Goal: Task Accomplishment & Management: Manage account settings

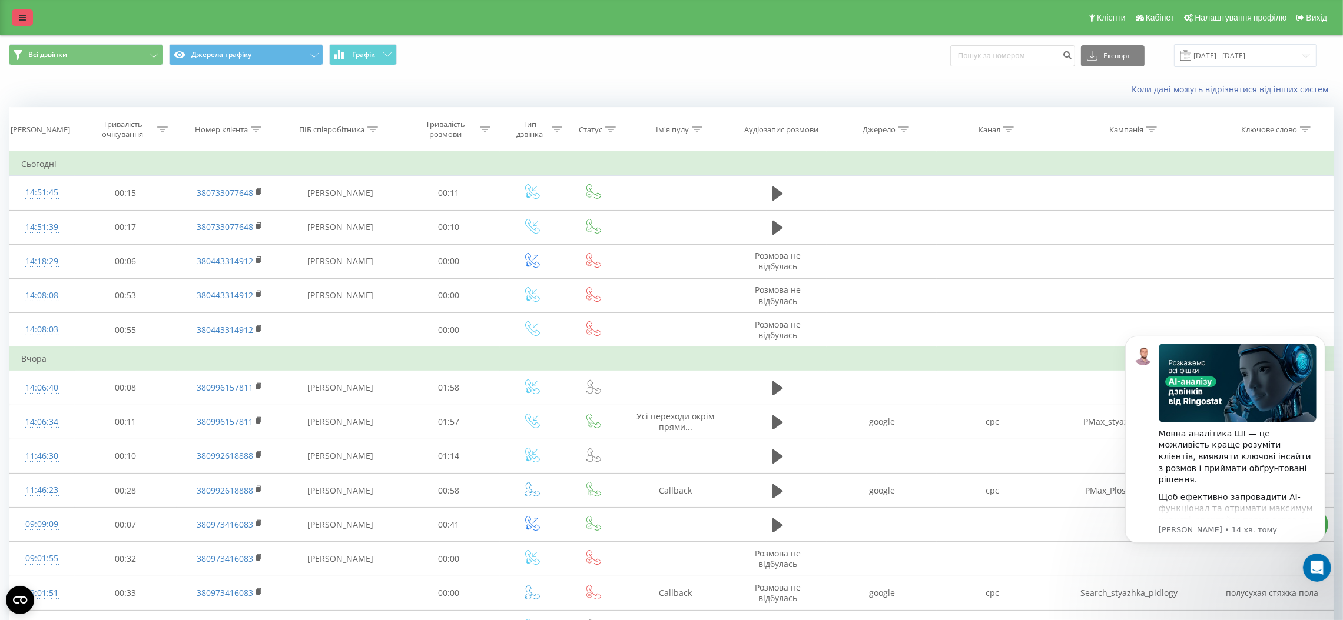
click at [25, 21] on icon at bounding box center [22, 18] width 7 height 8
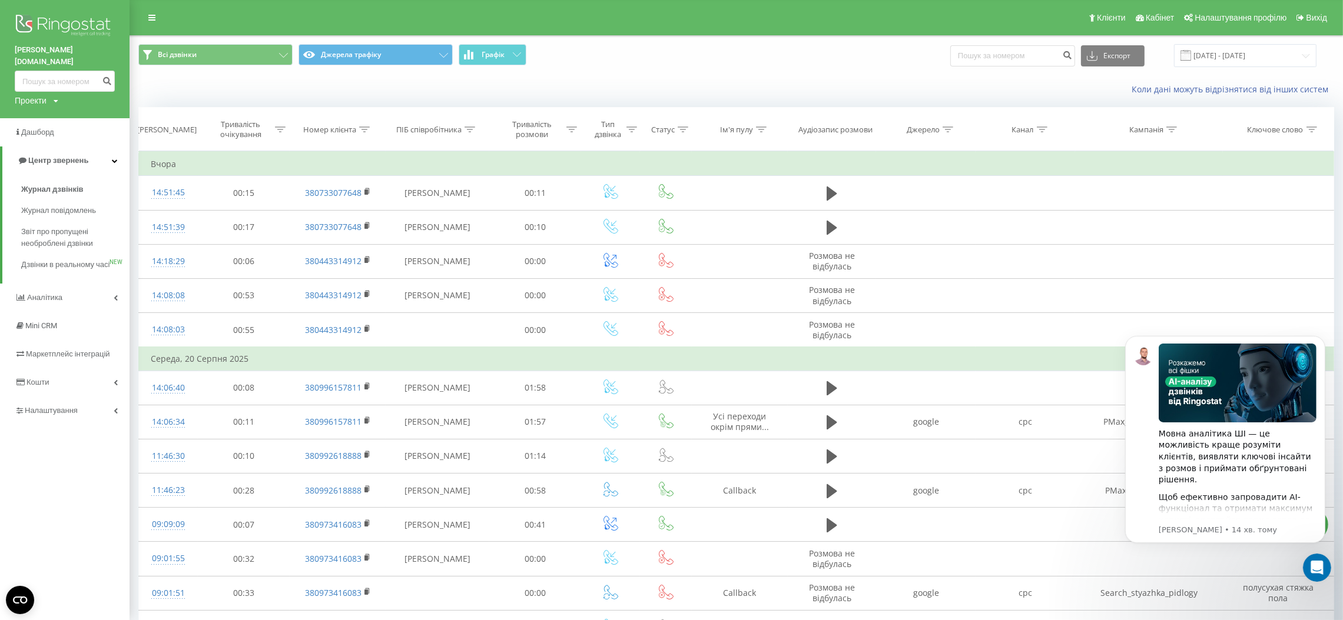
click at [308, 21] on div "Клієнти Кабінет Налаштування профілю Вихід" at bounding box center [671, 17] width 1343 height 35
click at [687, 111] on th "Статус" at bounding box center [666, 130] width 52 height 44
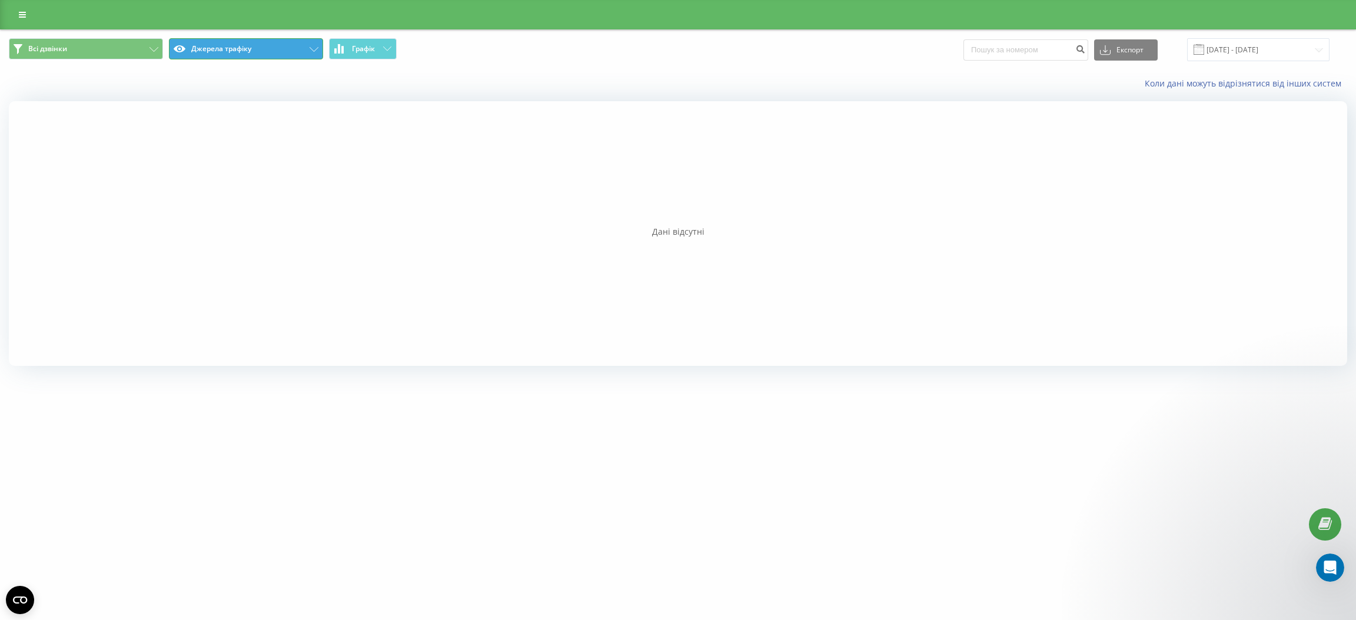
click at [284, 55] on button "Джерела трафіку" at bounding box center [246, 48] width 154 height 21
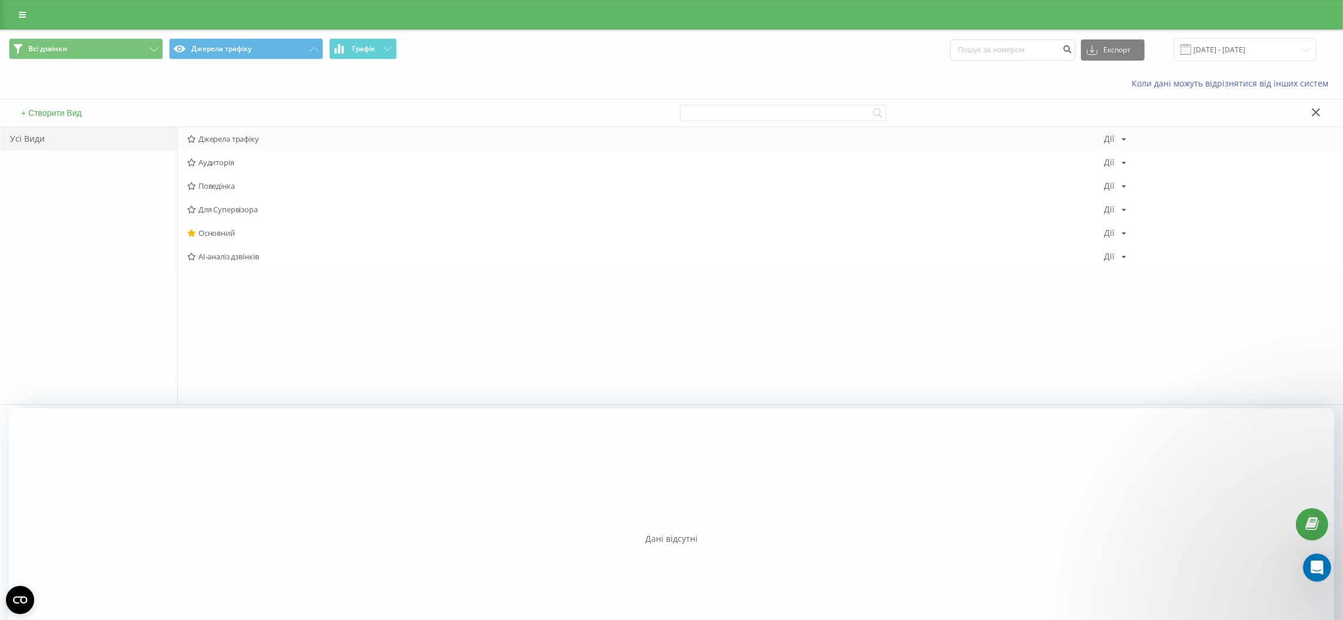
click at [247, 142] on span "Джерела трафіку" at bounding box center [645, 139] width 917 height 8
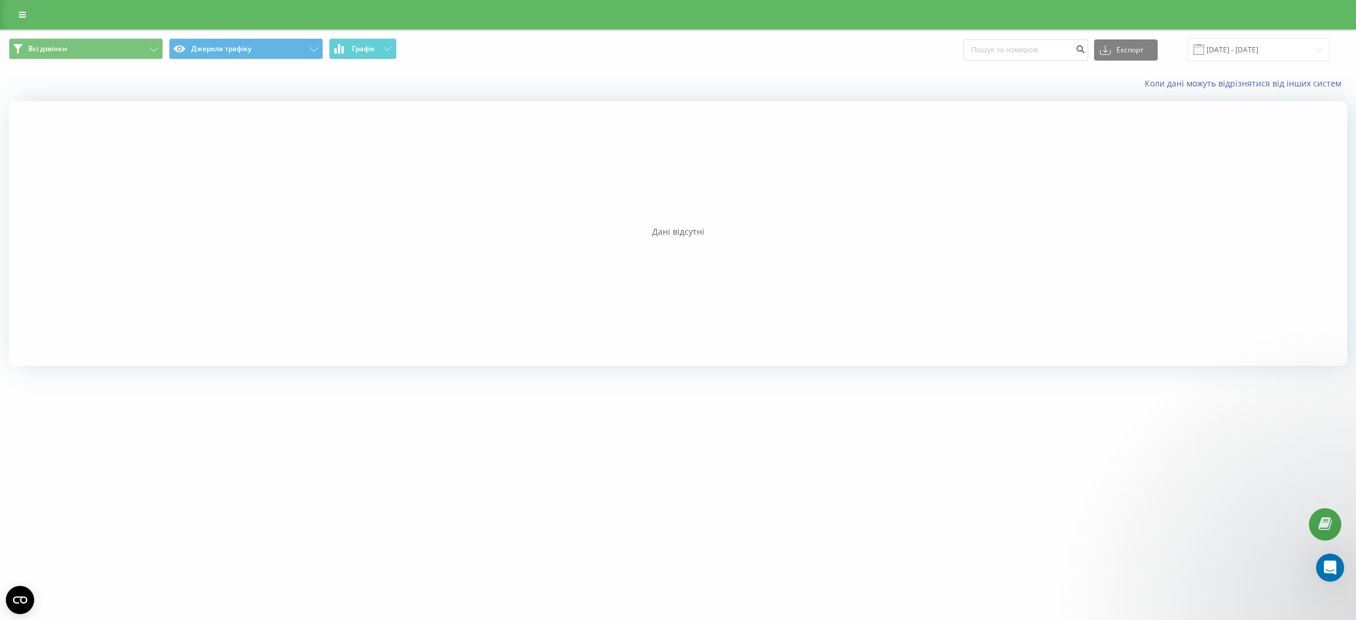
click at [15, 5] on div at bounding box center [678, 14] width 1356 height 29
click at [13, 19] on link at bounding box center [22, 14] width 21 height 16
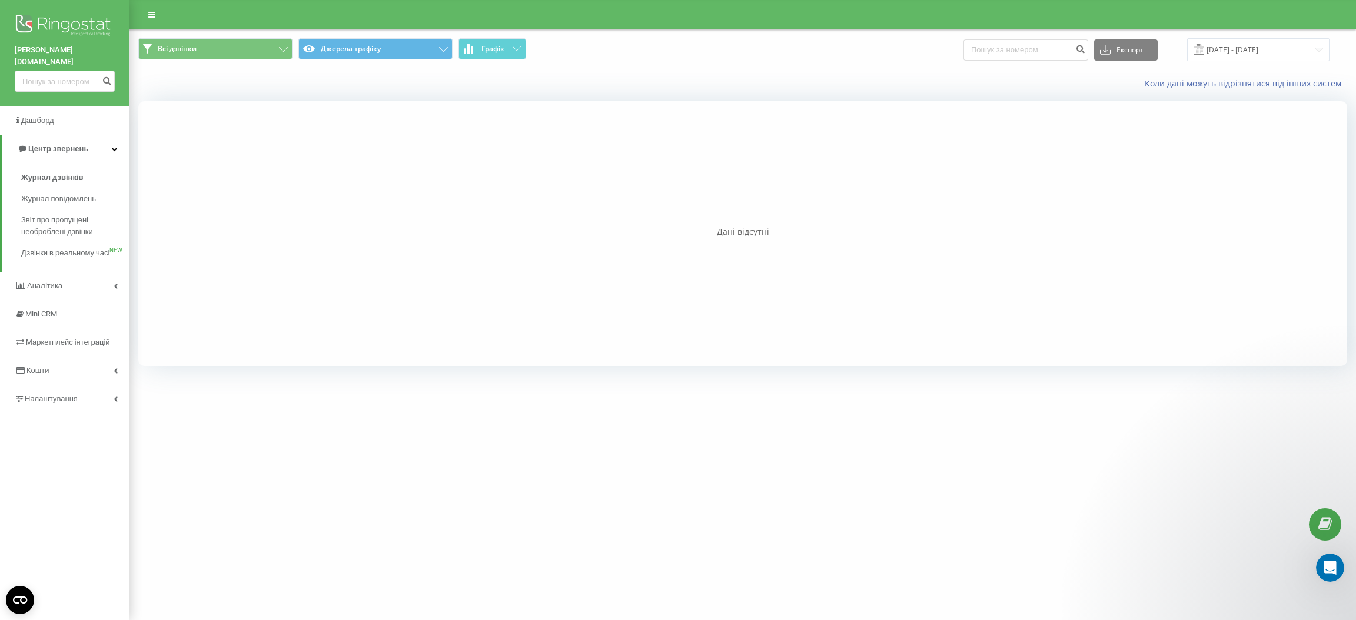
click at [61, 26] on img at bounding box center [65, 26] width 100 height 29
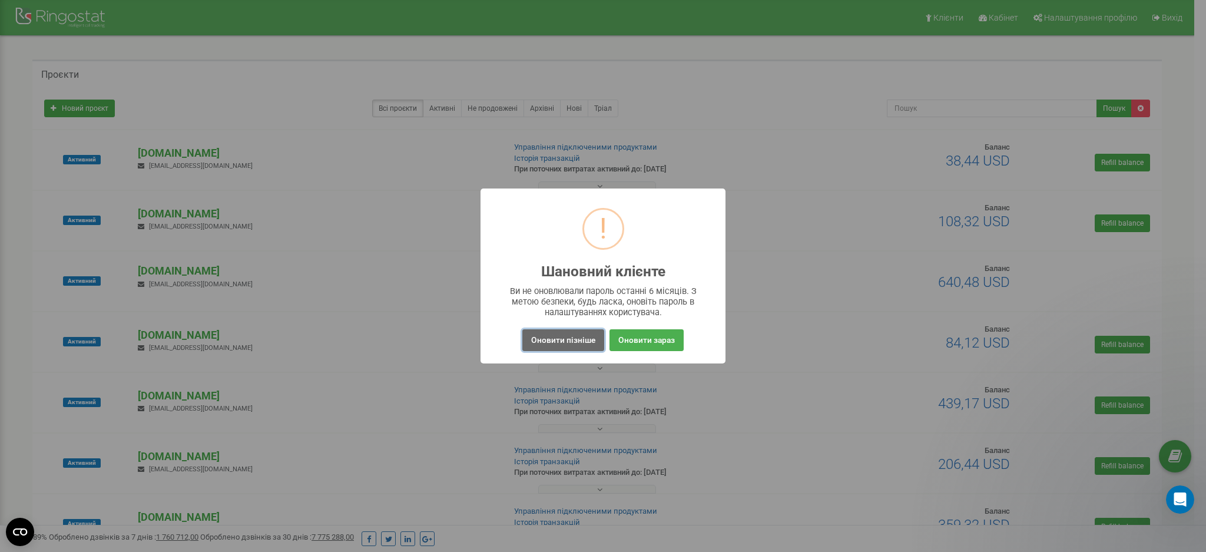
click at [577, 340] on button "Оновити пізніше" at bounding box center [563, 340] width 82 height 22
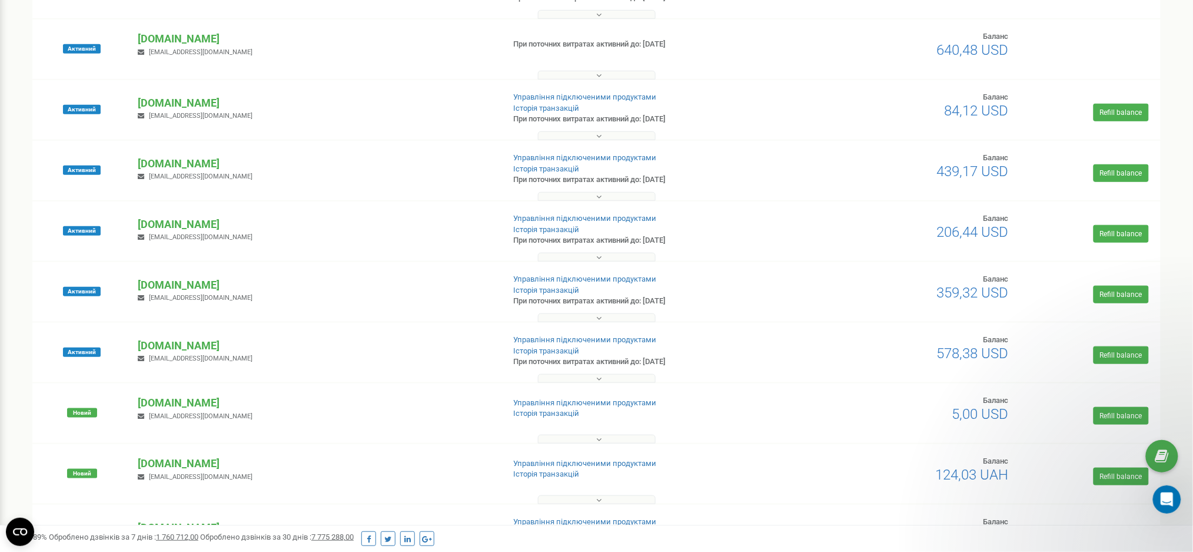
scroll to position [235, 0]
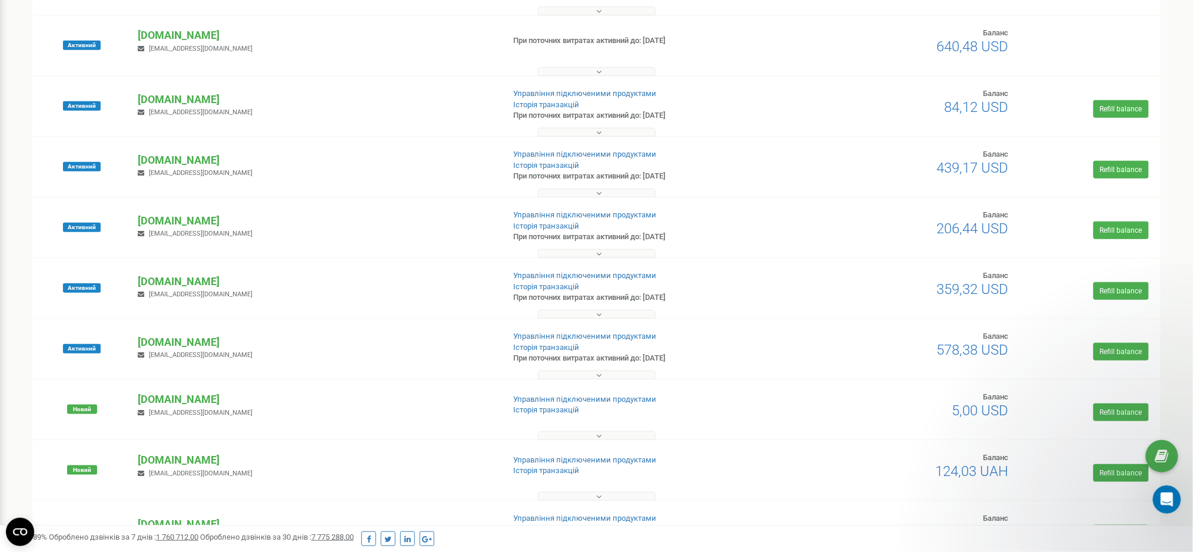
click at [597, 373] on icon at bounding box center [599, 375] width 5 height 8
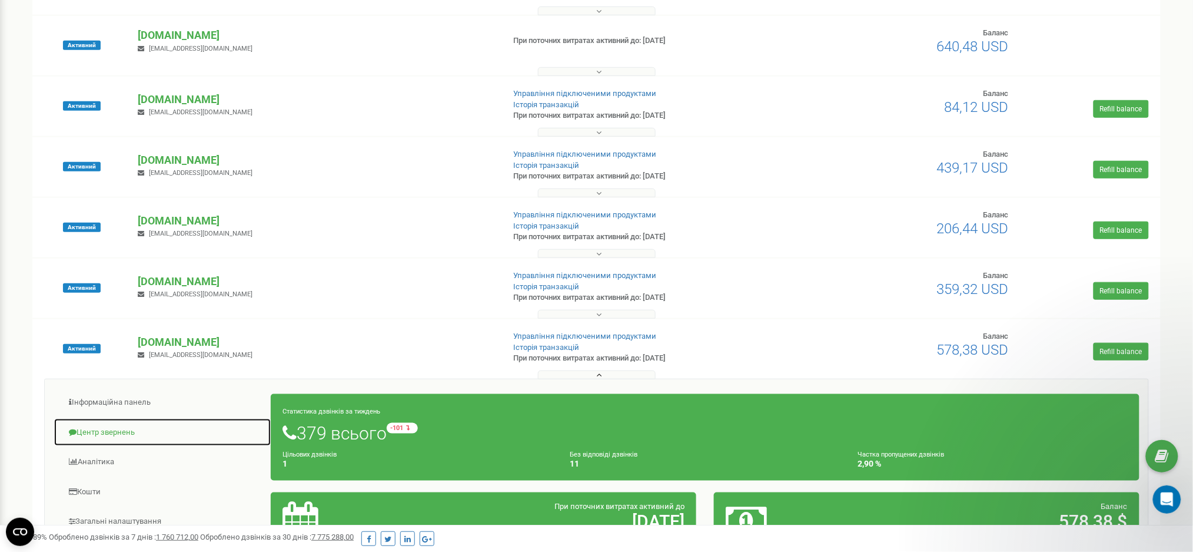
click at [106, 437] on link "Центр звернень" at bounding box center [163, 432] width 218 height 29
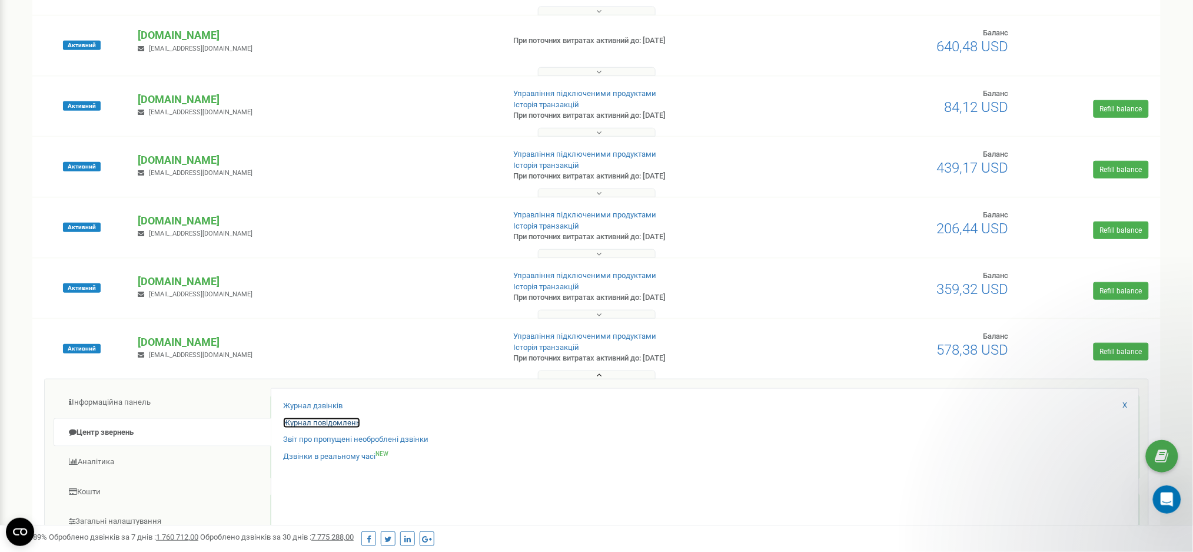
drag, startPoint x: 330, startPoint y: 420, endPoint x: 557, endPoint y: 463, distance: 231.1
click at [331, 419] on link "Журнал повідомлень" at bounding box center [321, 422] width 77 height 11
click at [324, 403] on link "Журнал дзвінків" at bounding box center [312, 405] width 59 height 11
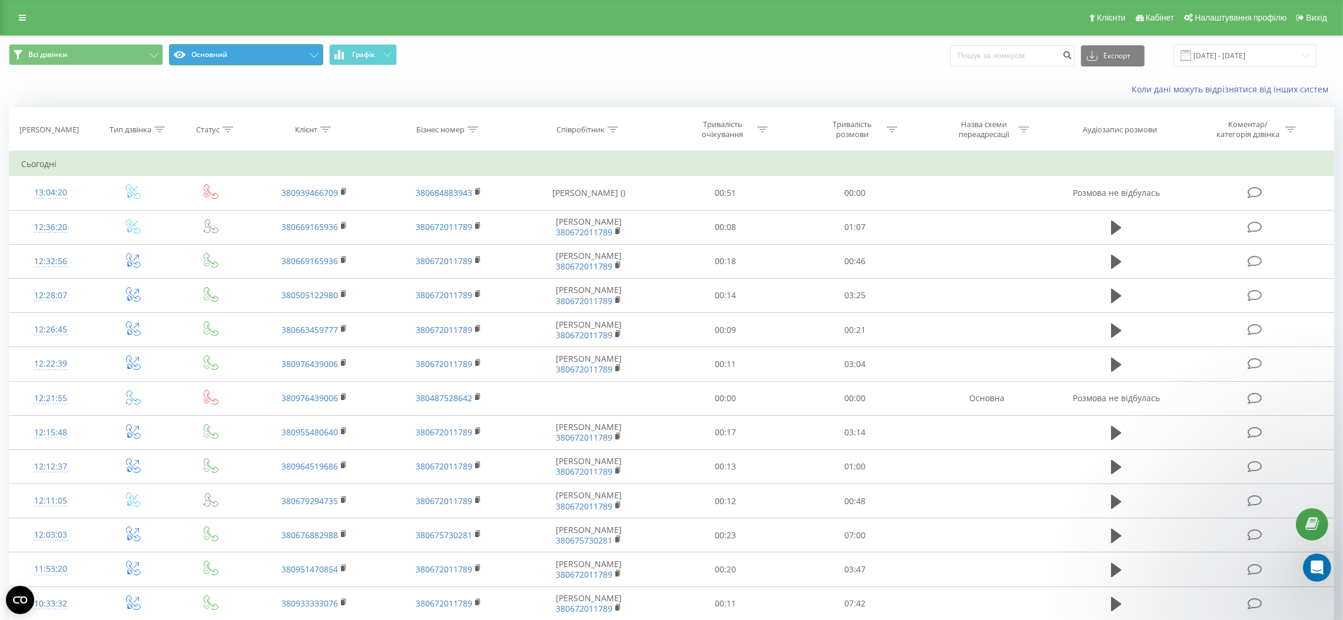
click at [306, 49] on button "Основний" at bounding box center [246, 54] width 154 height 21
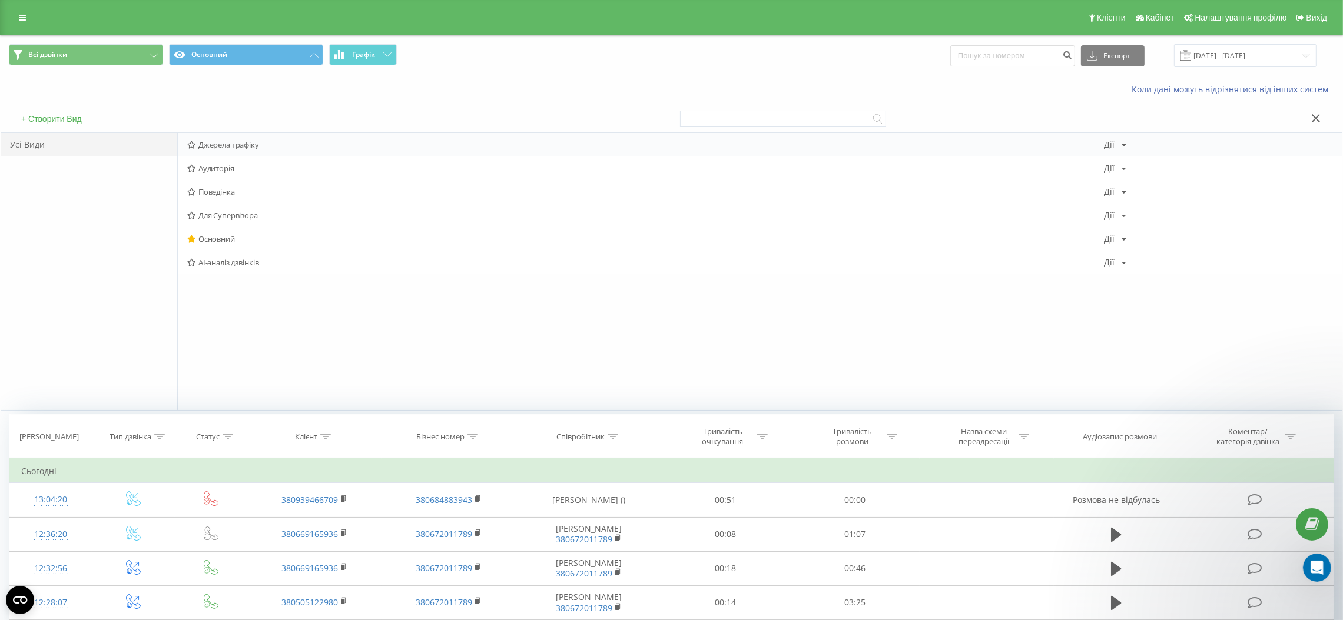
click at [251, 143] on span "Джерела трафіку" at bounding box center [645, 145] width 917 height 8
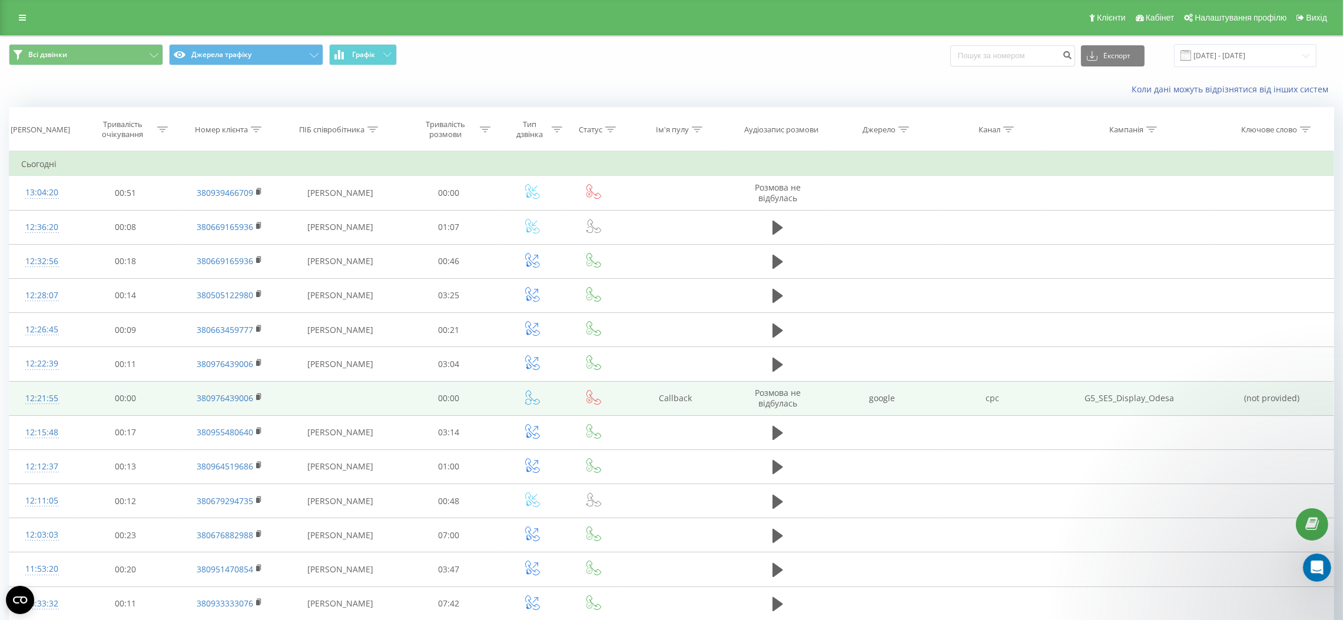
click at [254, 397] on td "380976439006" at bounding box center [230, 398] width 107 height 34
drag, startPoint x: 257, startPoint y: 399, endPoint x: 274, endPoint y: 401, distance: 17.3
click at [257, 400] on rect at bounding box center [258, 397] width 4 height 5
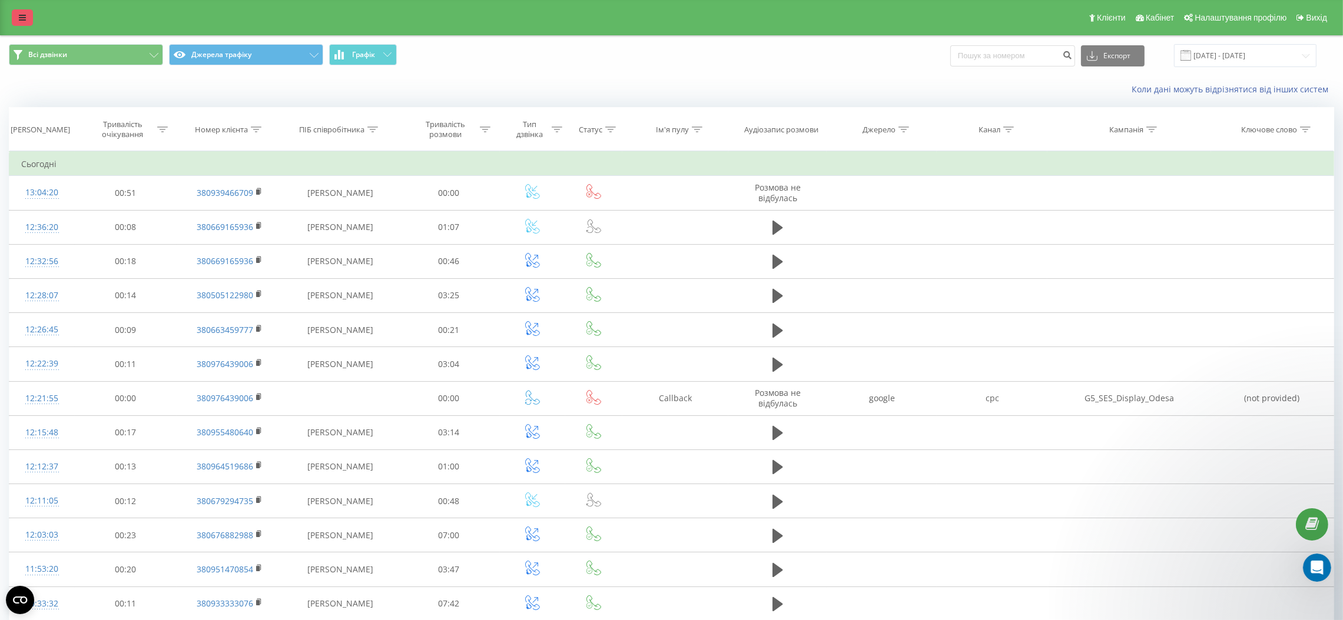
click at [19, 15] on icon at bounding box center [22, 18] width 7 height 8
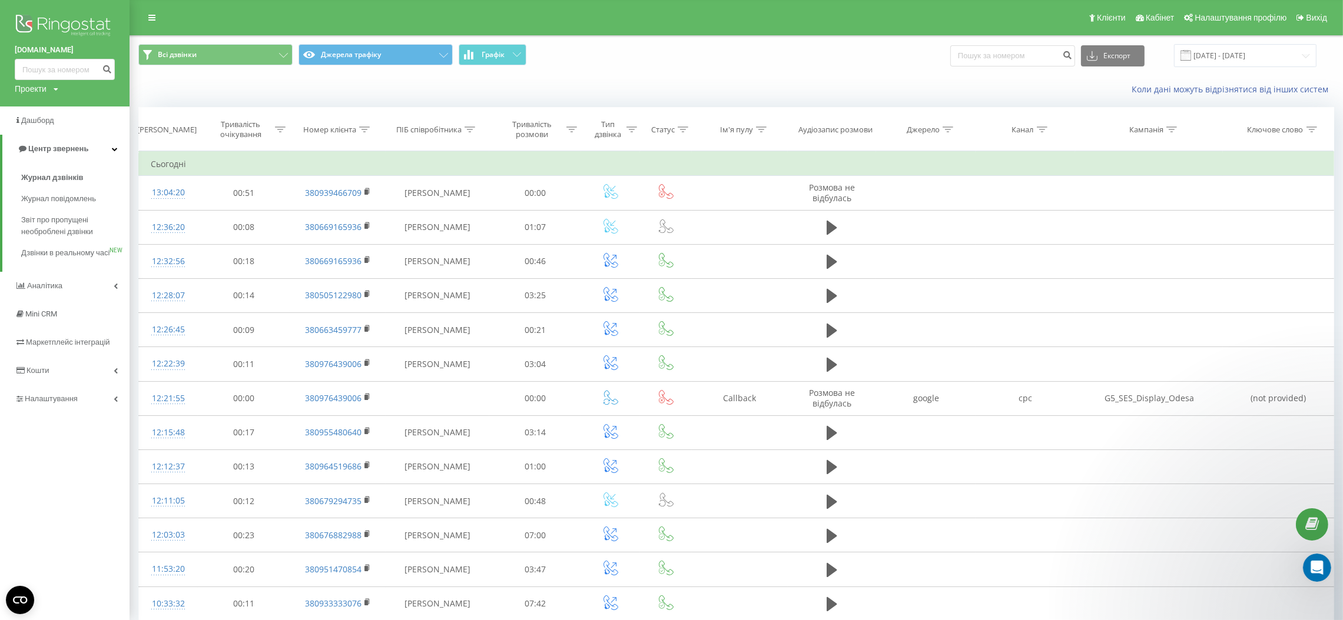
click at [66, 19] on img at bounding box center [65, 26] width 100 height 29
click at [89, 23] on img at bounding box center [65, 26] width 100 height 29
click at [83, 21] on img at bounding box center [65, 26] width 100 height 29
